Goal: Task Accomplishment & Management: Manage account settings

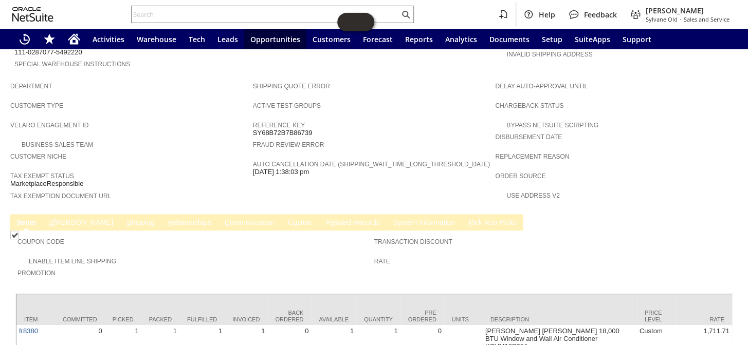
scroll to position [560, 0]
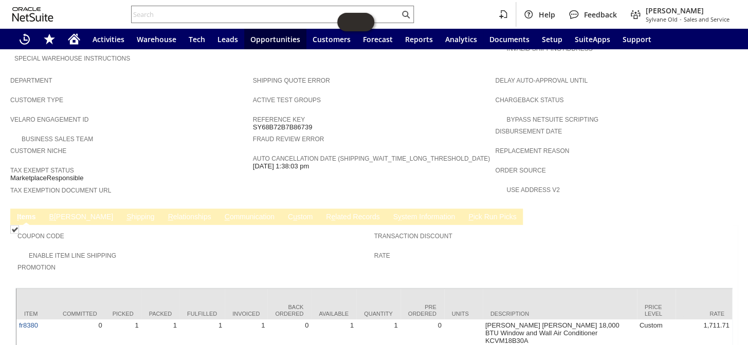
click at [62, 213] on link "B illing" at bounding box center [81, 218] width 69 height 10
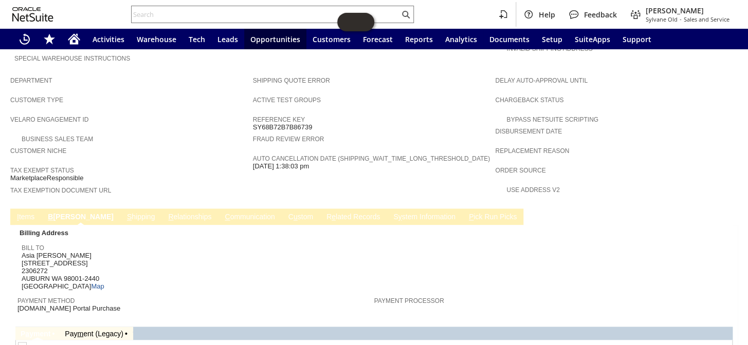
click at [124, 213] on link "S hipping" at bounding box center [140, 218] width 33 height 10
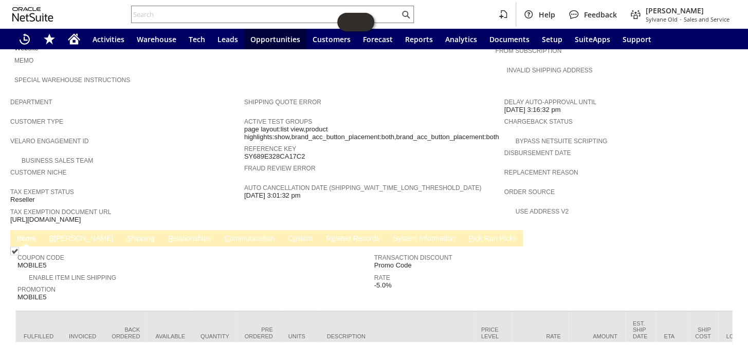
scroll to position [586, 0]
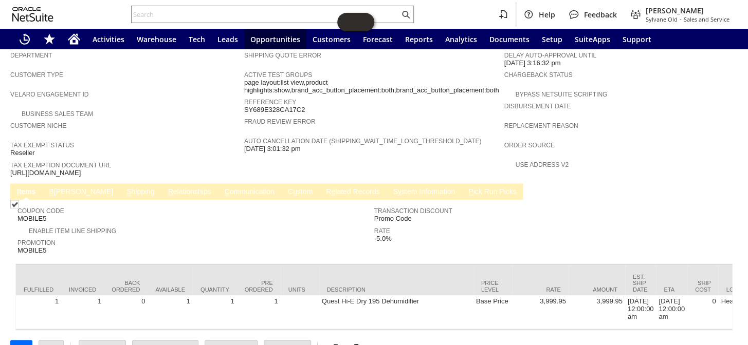
click at [186, 236] on div "Promotion MOBILE5" at bounding box center [193, 245] width 352 height 19
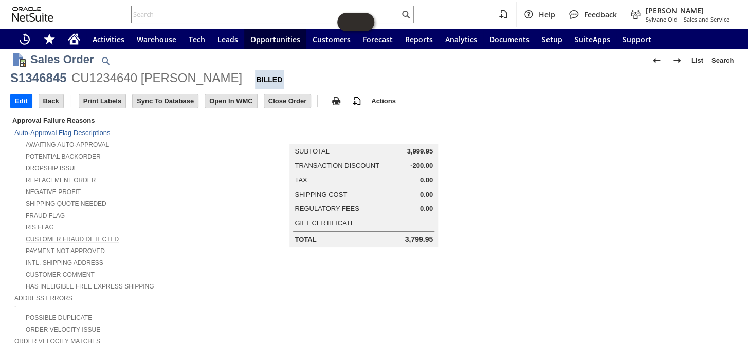
scroll to position [0, 0]
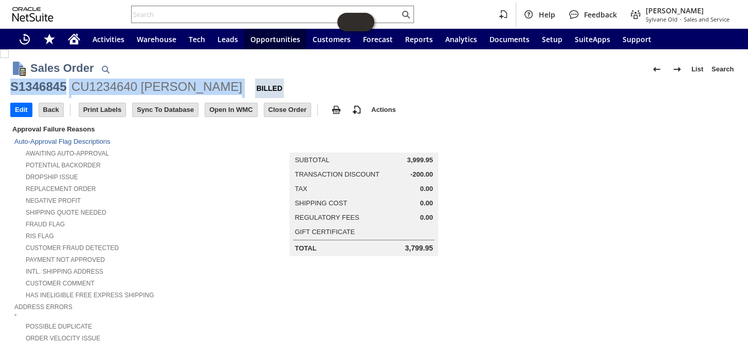
drag, startPoint x: 205, startPoint y: 87, endPoint x: 6, endPoint y: 86, distance: 199.0
copy div "S1346845 CU1234640 [PERSON_NAME]"
